Goal: Task Accomplishment & Management: Manage account settings

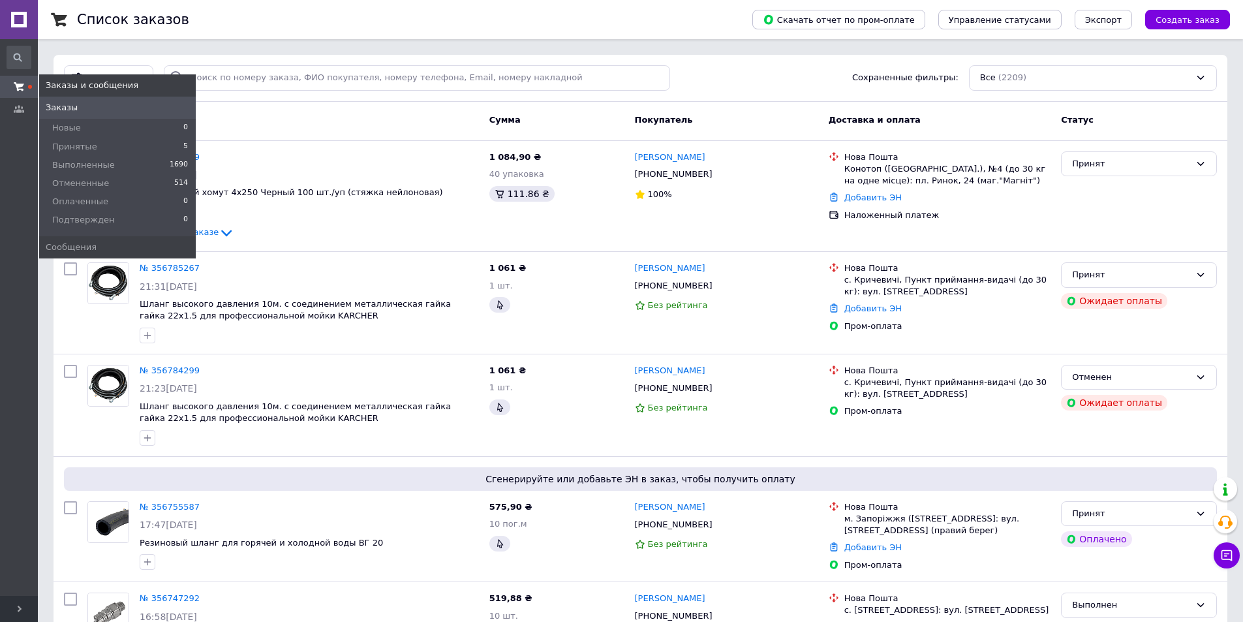
click at [14, 78] on link "Заказы и сообщения" at bounding box center [19, 87] width 38 height 22
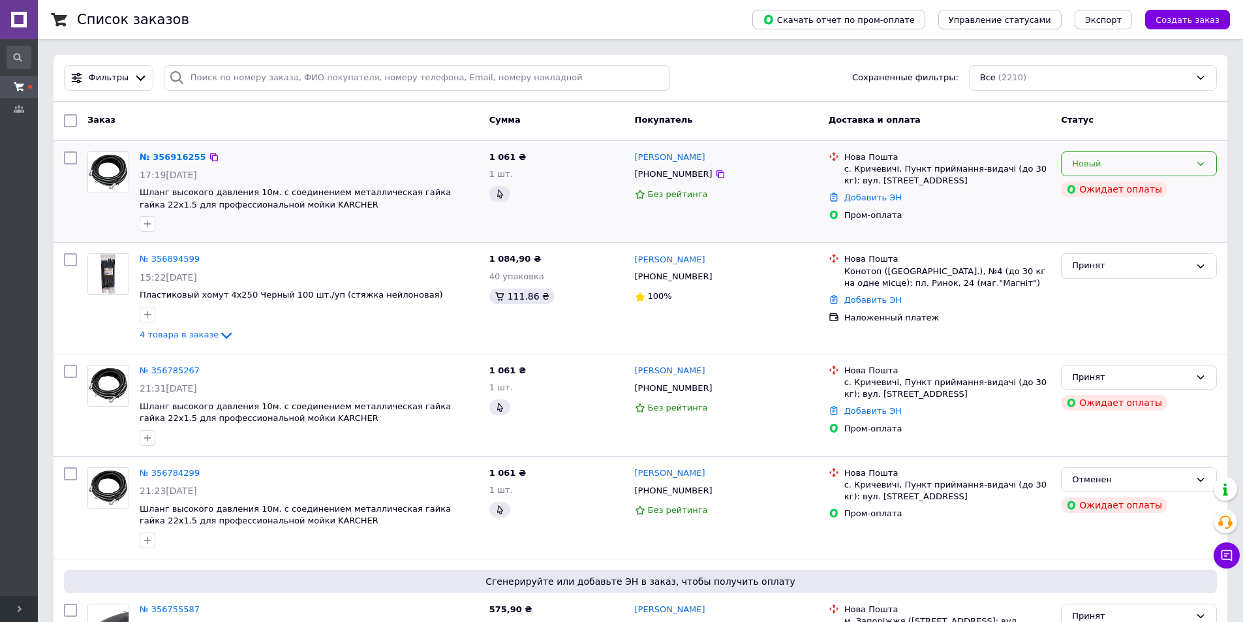
click at [1127, 163] on div "Новый" at bounding box center [1131, 164] width 118 height 14
click at [1124, 187] on li "Принят" at bounding box center [1139, 191] width 155 height 24
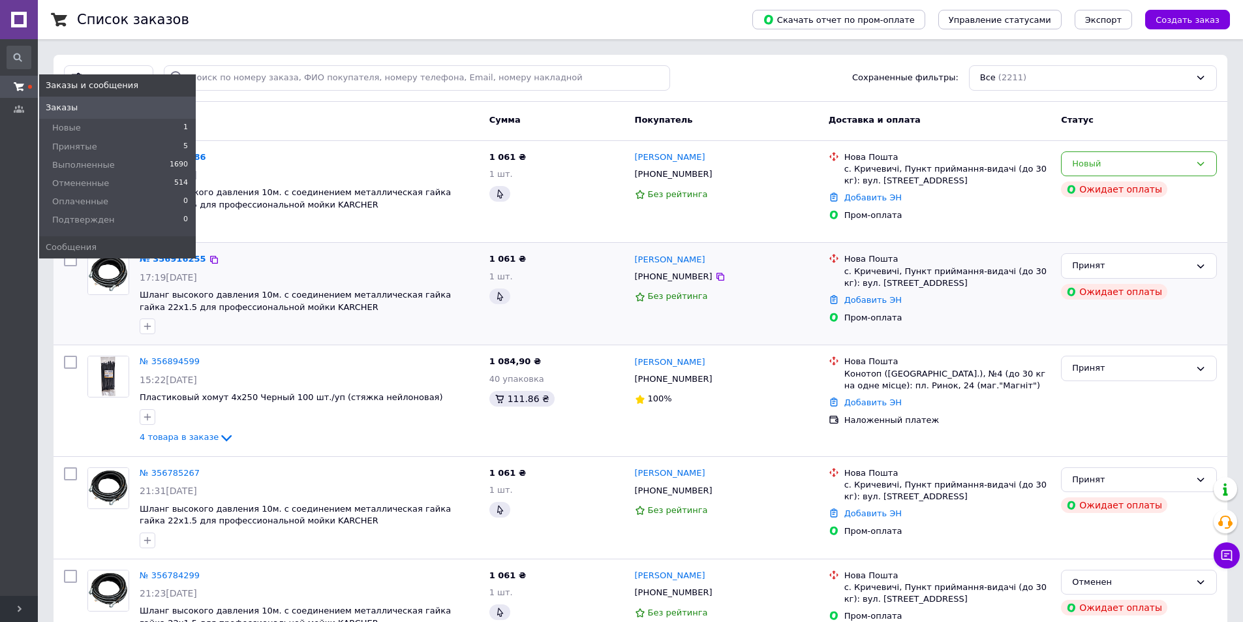
click at [16, 85] on icon at bounding box center [19, 87] width 10 height 10
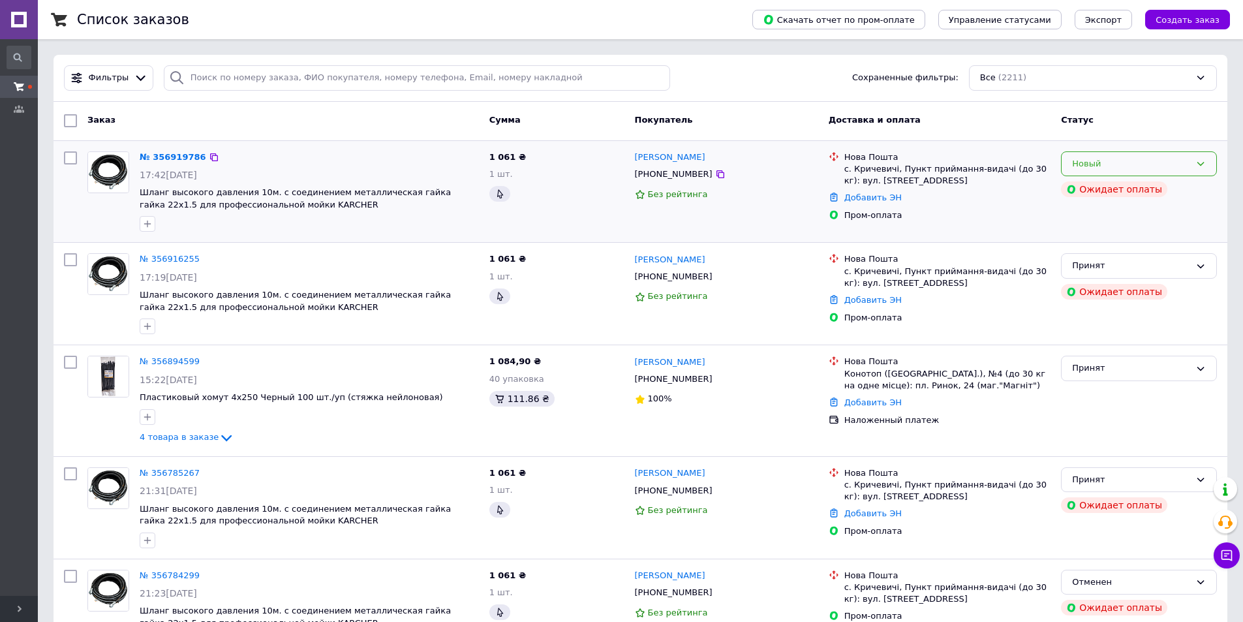
click at [1154, 151] on div "Новый" at bounding box center [1139, 163] width 156 height 25
click at [1112, 240] on li "Отменен" at bounding box center [1139, 238] width 155 height 24
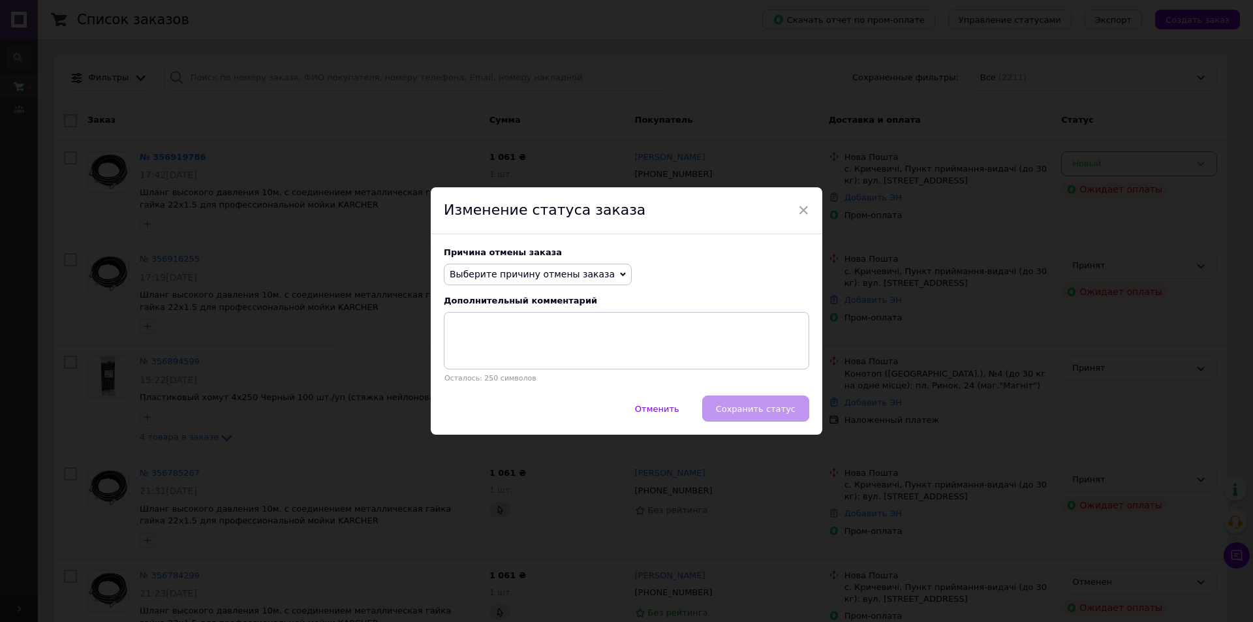
click at [582, 276] on span "Выберите причину отмены заказа" at bounding box center [532, 274] width 165 height 10
click at [525, 378] on li "Заказ-дубликат" at bounding box center [537, 373] width 187 height 18
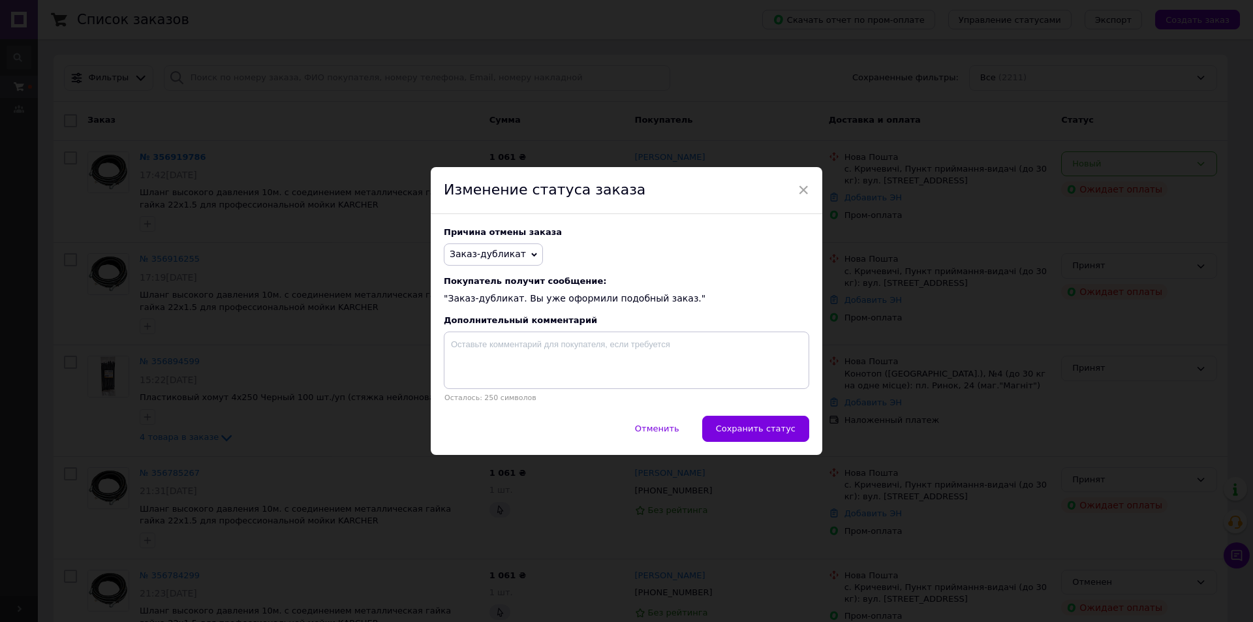
click at [741, 438] on button "Сохранить статус" at bounding box center [755, 429] width 107 height 26
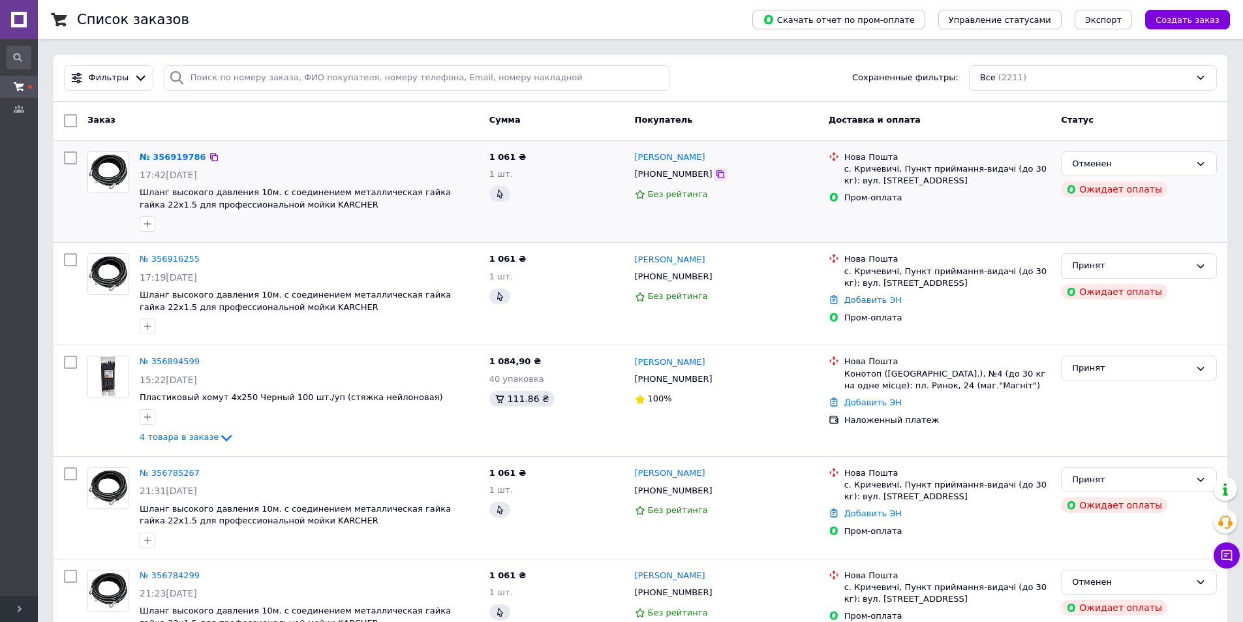
click at [715, 177] on icon at bounding box center [720, 174] width 10 height 10
